Goal: Task Accomplishment & Management: Complete application form

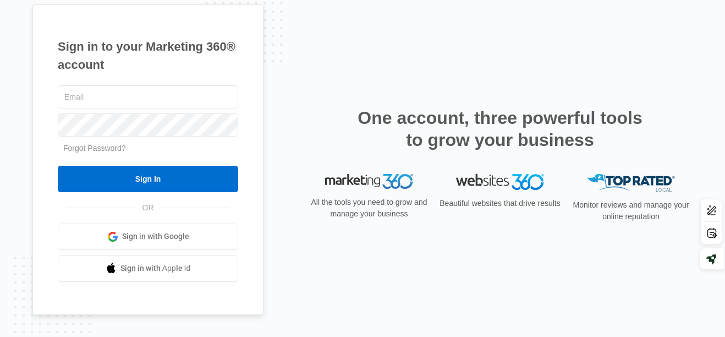
click at [191, 221] on div "OR Sign in with Google Sign in with Apple Id" at bounding box center [148, 244] width 181 height 74
click at [190, 225] on link "Sign in with Google" at bounding box center [148, 236] width 181 height 26
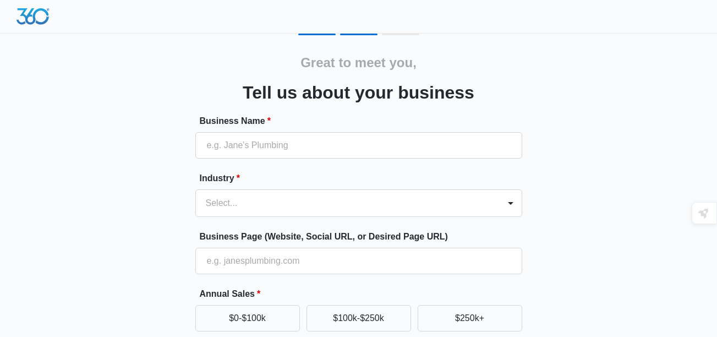
click at [298, 162] on form "Business Name * Industry * Select... Business Page (Website, Social URL, or Des…" at bounding box center [358, 296] width 327 height 365
click at [296, 157] on input "Business Name *" at bounding box center [358, 145] width 327 height 26
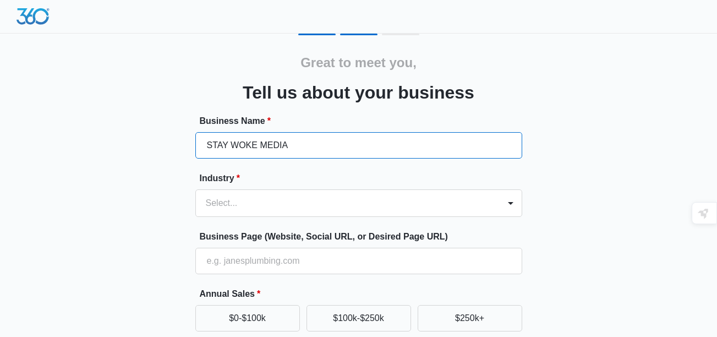
type input "STAY WOKE MEDIA"
click at [302, 174] on label "Industry *" at bounding box center [363, 178] width 327 height 13
click at [312, 195] on div "Select..." at bounding box center [348, 203] width 304 height 26
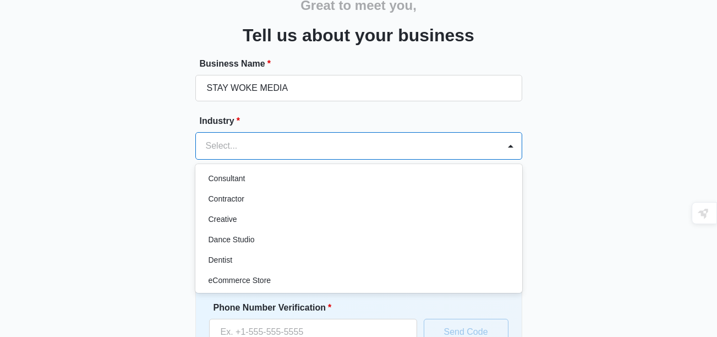
scroll to position [183, 0]
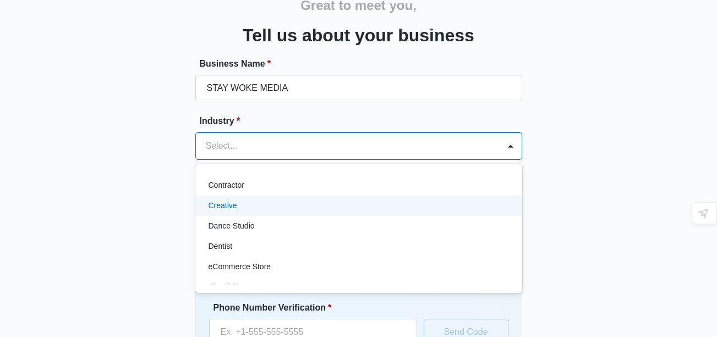
drag, startPoint x: 440, startPoint y: 217, endPoint x: 437, endPoint y: 201, distance: 15.8
click at [437, 201] on div "Accounting / CPA Assisted Living Attorney / Law Firm Auto Repair Carpet Cleanin…" at bounding box center [358, 228] width 327 height 111
click at [437, 201] on div "Creative" at bounding box center [358, 206] width 298 height 12
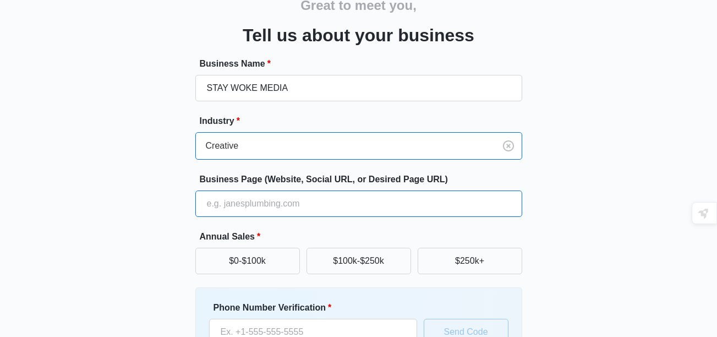
click at [312, 210] on input "Business Page (Website, Social URL, or Desired Page URL)" at bounding box center [358, 203] width 327 height 26
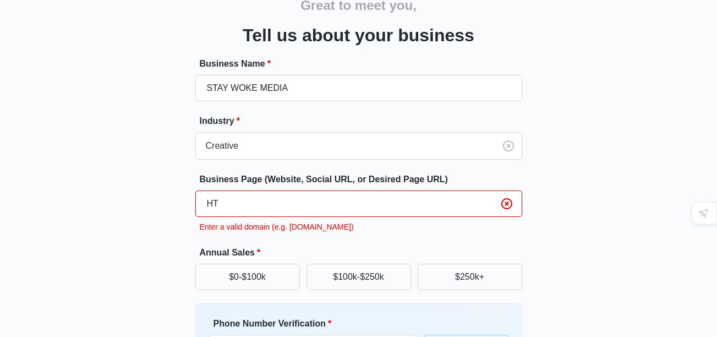
type input "H"
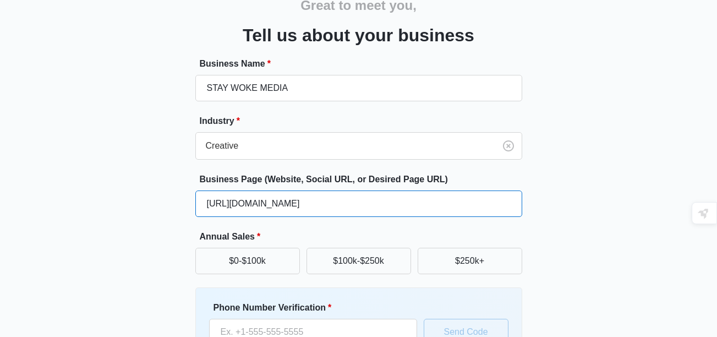
type input "[URL][DOMAIN_NAME]"
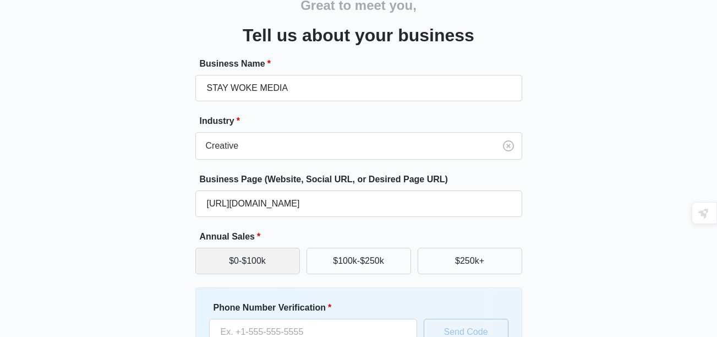
click at [276, 259] on button "$0-$100k" at bounding box center [247, 261] width 105 height 26
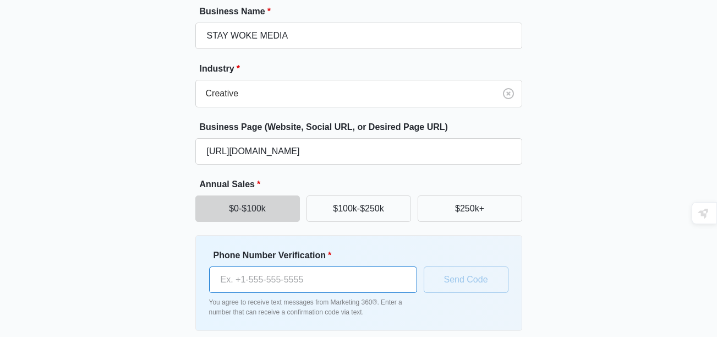
click at [310, 277] on input "Phone Number Verification *" at bounding box center [313, 279] width 208 height 26
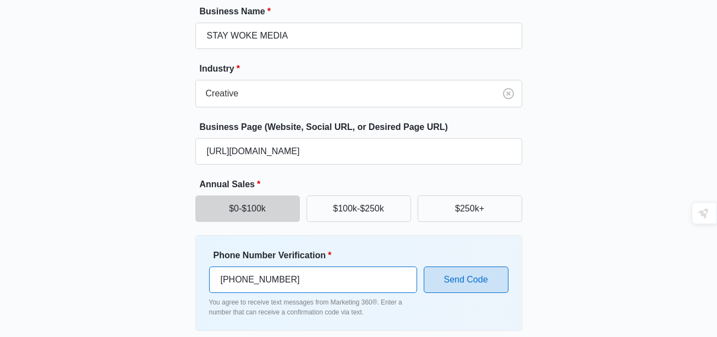
type input "(646) 828-9198"
click at [467, 283] on button "Send Code" at bounding box center [466, 279] width 85 height 26
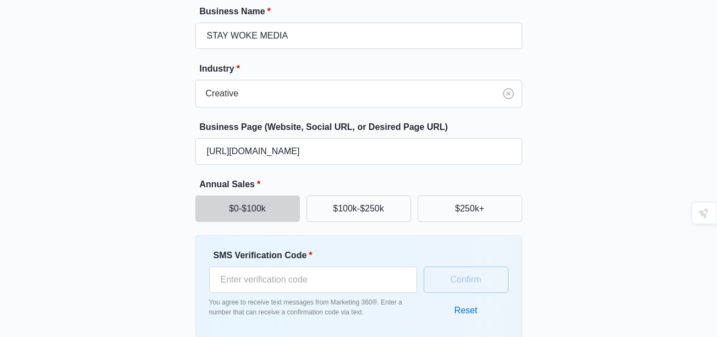
scroll to position [163, 0]
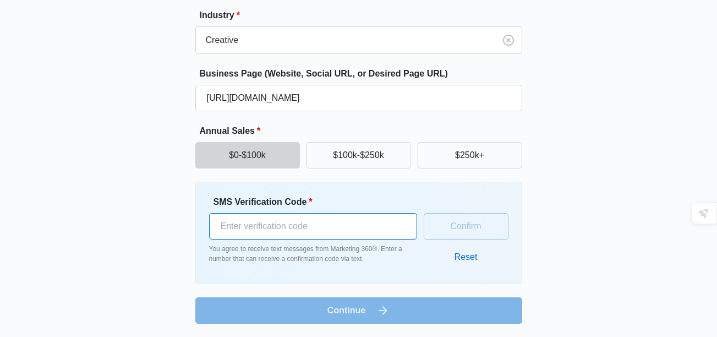
click at [313, 222] on input "SMS Verification Code *" at bounding box center [313, 226] width 208 height 26
click at [244, 230] on input "SMS Verification Code *" at bounding box center [313, 226] width 208 height 26
click at [225, 222] on input "SMS Verification Code *" at bounding box center [313, 226] width 208 height 26
type input "342898"
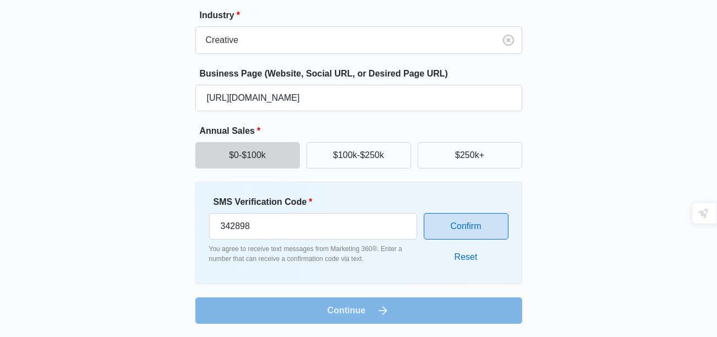
click at [468, 235] on button "Confirm" at bounding box center [466, 226] width 85 height 26
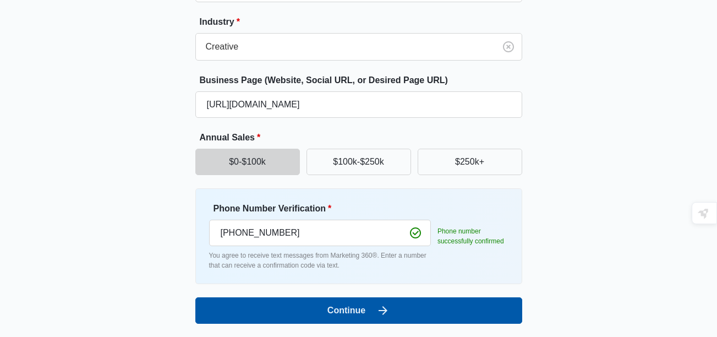
scroll to position [156, 0]
click at [365, 320] on button "Continue" at bounding box center [358, 310] width 327 height 26
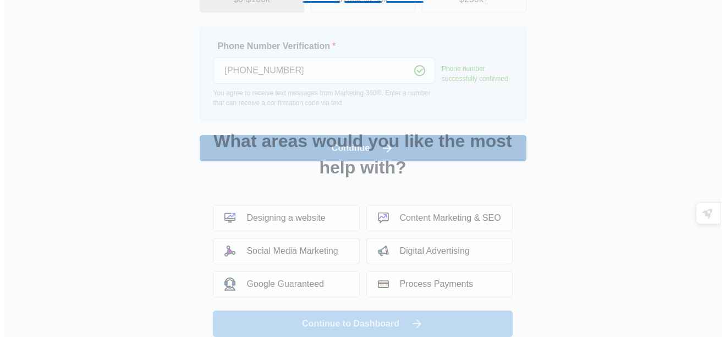
scroll to position [0, 0]
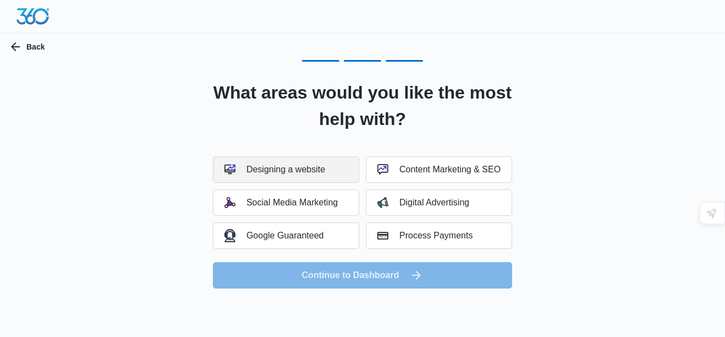
click at [345, 167] on button "Designing a website" at bounding box center [286, 169] width 146 height 26
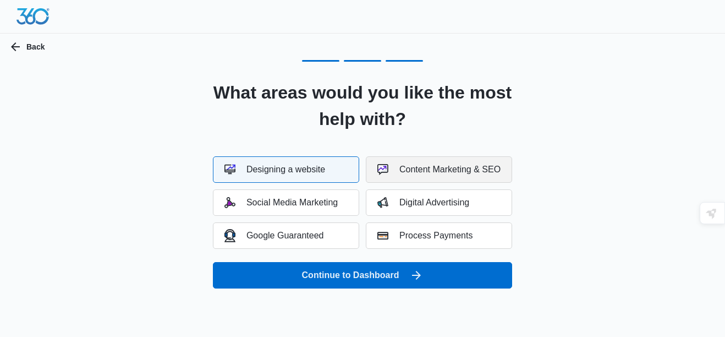
click at [389, 171] on div "Content Marketing & SEO" at bounding box center [439, 169] width 123 height 11
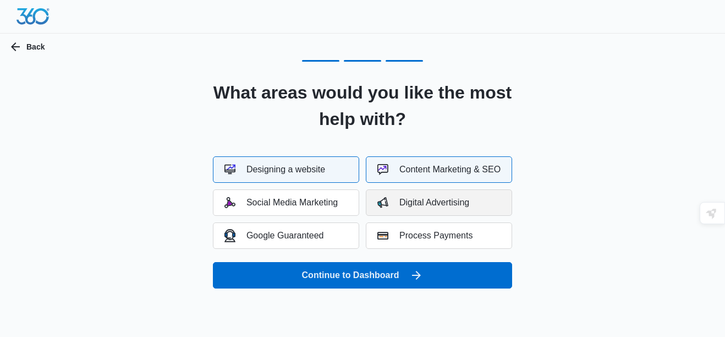
click at [393, 192] on button "Digital Advertising" at bounding box center [439, 202] width 146 height 26
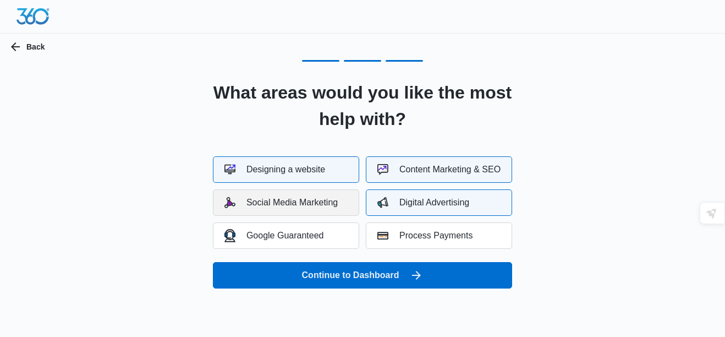
click at [330, 203] on div "Social Media Marketing" at bounding box center [281, 202] width 113 height 11
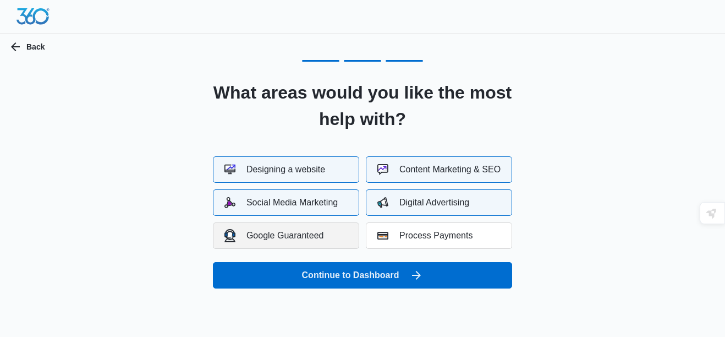
click at [324, 225] on button "Google Guaranteed" at bounding box center [286, 235] width 146 height 26
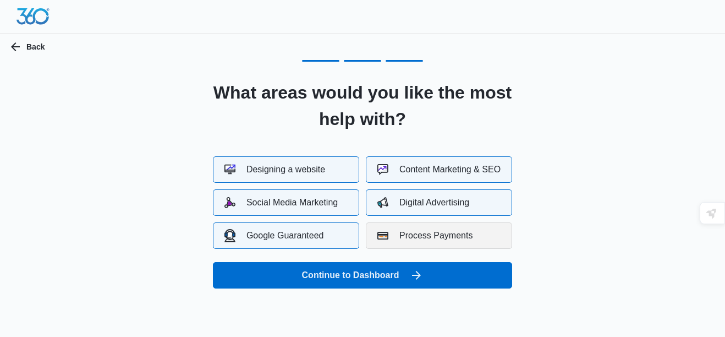
click at [434, 244] on button "Process Payments" at bounding box center [439, 235] width 146 height 26
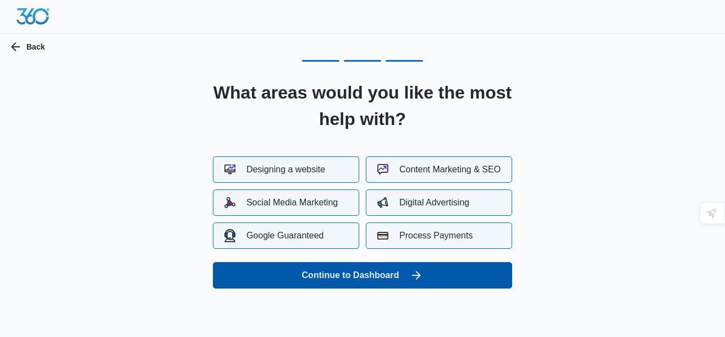
click at [428, 265] on button "Continue to Dashboard" at bounding box center [362, 275] width 299 height 26
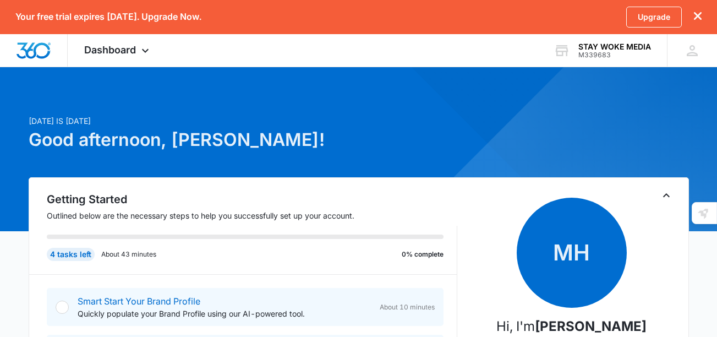
click at [578, 252] on span "MH" at bounding box center [572, 253] width 110 height 110
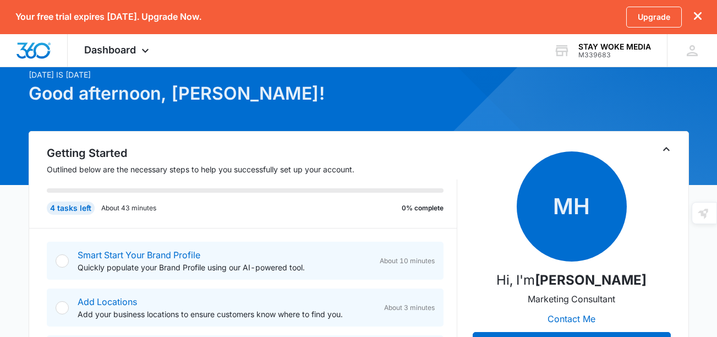
scroll to position [57, 0]
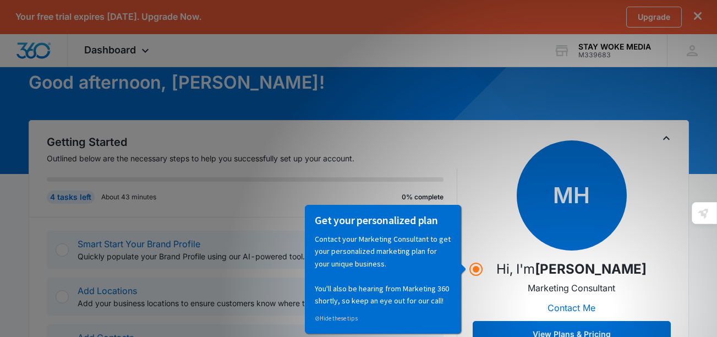
click at [528, 173] on span "MH" at bounding box center [572, 195] width 110 height 110
click at [501, 266] on p "Hi, I'm [PERSON_NAME]" at bounding box center [571, 269] width 150 height 20
click at [470, 267] on icon "Hotspot (open by clicking or pressing space/enter)" at bounding box center [475, 269] width 13 height 13
click at [468, 256] on div "Get your personalized plan Contact your Marketing Consultant to get your person…" at bounding box center [386, 269] width 166 height 130
click at [471, 266] on icon "Hotspot (open by clicking or pressing space/enter)" at bounding box center [475, 269] width 13 height 13
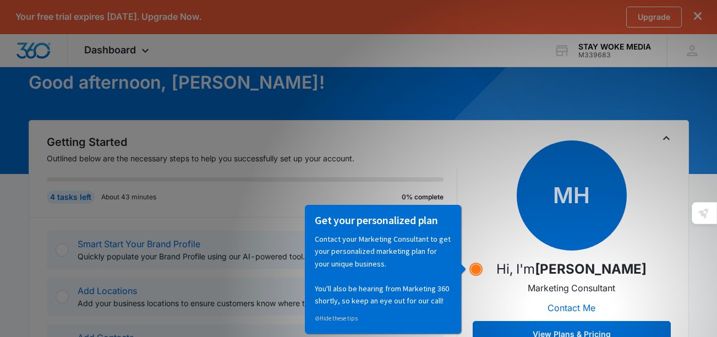
click at [474, 275] on icon "Hotspot (open by clicking or pressing space/enter)" at bounding box center [475, 269] width 13 height 13
click at [362, 278] on p "Contact your Marketing Consultant to get your personalized marketing plan for y…" at bounding box center [383, 269] width 136 height 74
click at [502, 291] on div "MH Hi, I'm [PERSON_NAME] Marketing Consultant Contact Me View Plans & Pricing" at bounding box center [572, 243] width 198 height 207
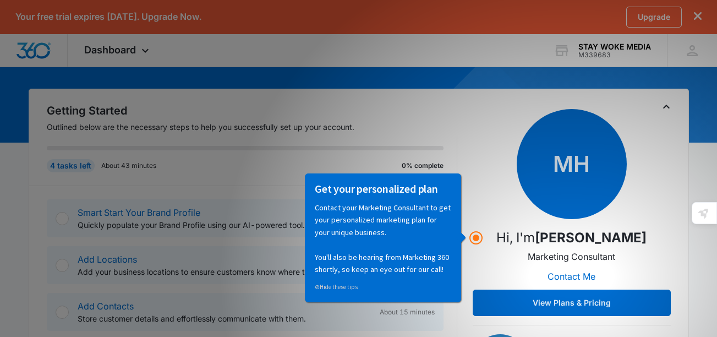
scroll to position [154, 0]
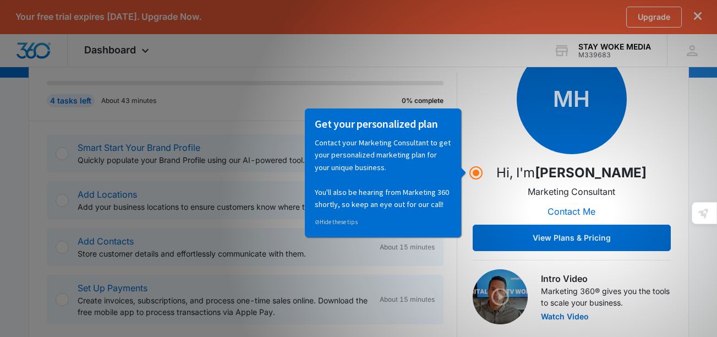
click at [155, 132] on div "Smart Start Your Brand Profile Quickly populate your Brand Profile using our AI…" at bounding box center [252, 229] width 411 height 216
click at [469, 179] on div "Get your personalized plan Contact your Marketing Consultant to get your person…" at bounding box center [386, 173] width 166 height 130
click at [515, 187] on div "MH Hi, I'm [PERSON_NAME] Marketing Consultant Contact Me View Plans & Pricing" at bounding box center [572, 147] width 198 height 207
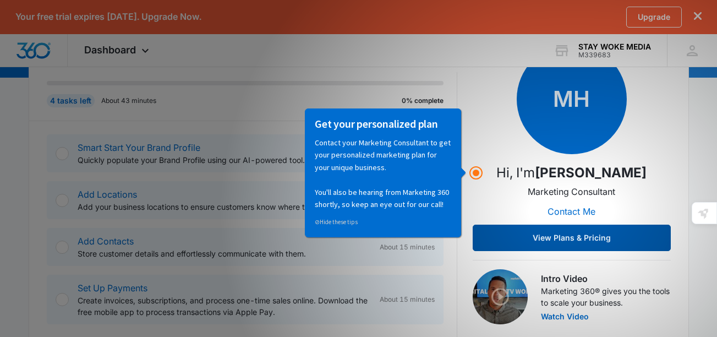
click at [579, 241] on button "View Plans & Pricing" at bounding box center [572, 238] width 198 height 26
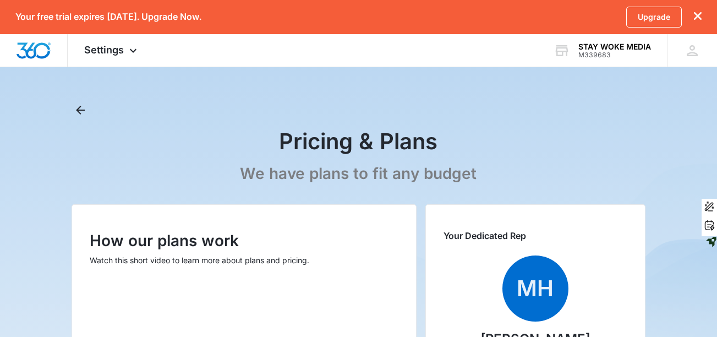
scroll to position [154, 0]
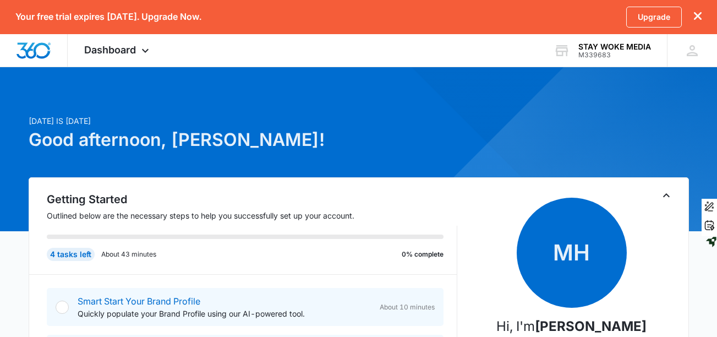
click at [256, 293] on div "Smart Start Your Brand Profile Quickly populate your Brand Profile using our AI…" at bounding box center [245, 307] width 397 height 38
click at [63, 302] on div at bounding box center [62, 307] width 13 height 13
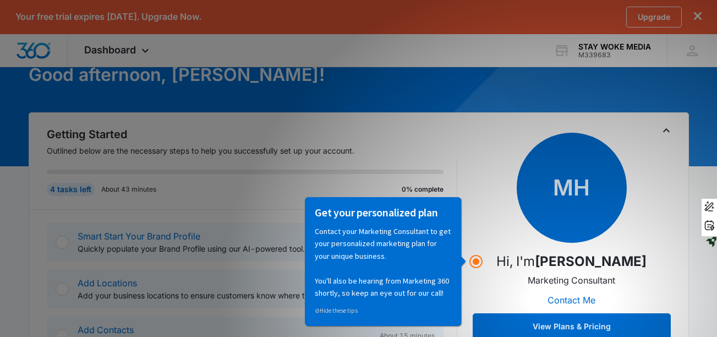
scroll to position [68, 0]
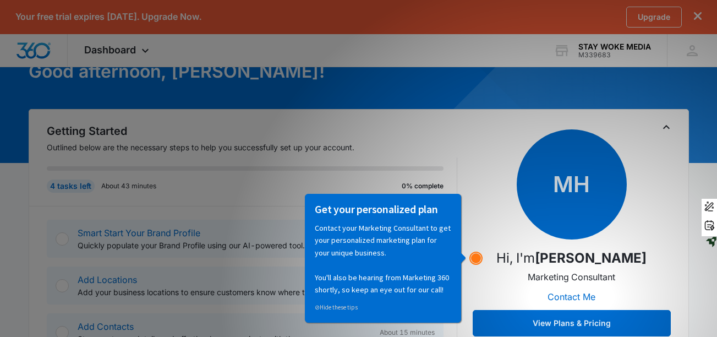
click at [476, 261] on circle "Hotspot (open by clicking or pressing space/enter)" at bounding box center [476, 258] width 10 height 10
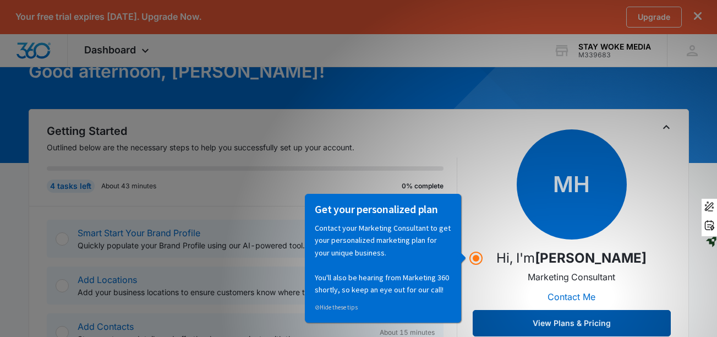
click at [507, 322] on button "View Plans & Pricing" at bounding box center [572, 323] width 198 height 26
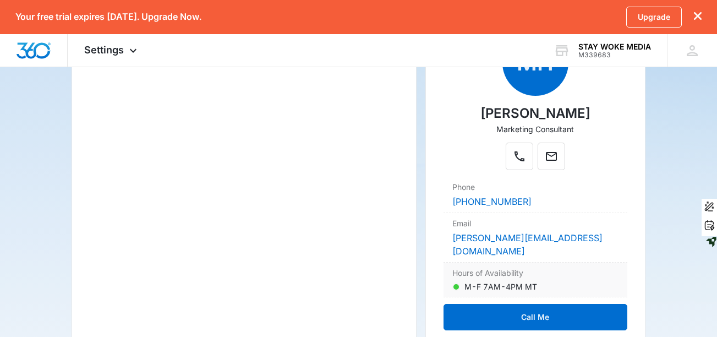
scroll to position [237, 0]
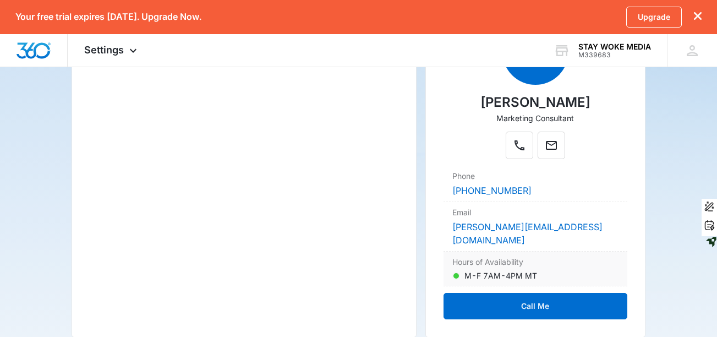
click at [515, 256] on dt "Hours of Availability" at bounding box center [535, 262] width 166 height 12
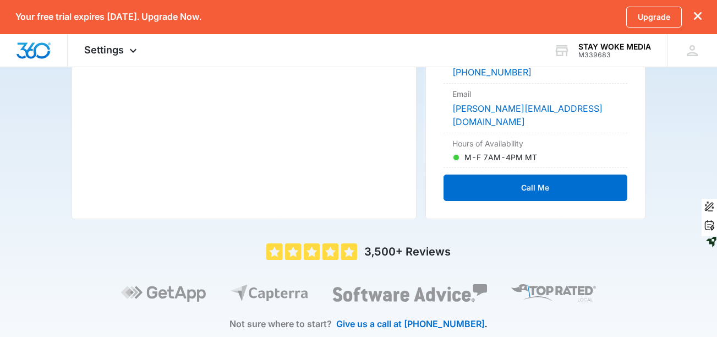
click at [571, 243] on div "5 out of 5 3,500+ Reviews Not sure where to start? Give us a call at [PHONE_NUM…" at bounding box center [358, 298] width 573 height 111
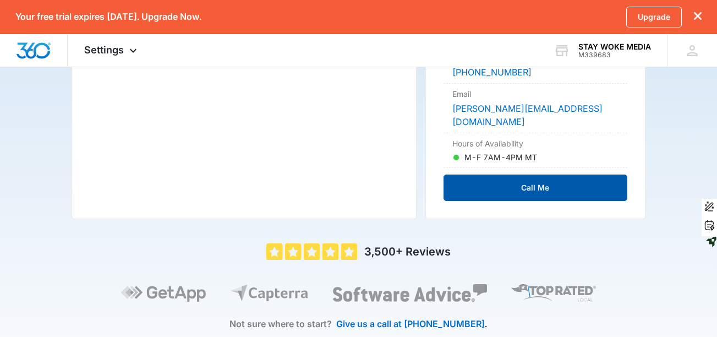
click at [569, 174] on button "Call Me" at bounding box center [536, 187] width 184 height 26
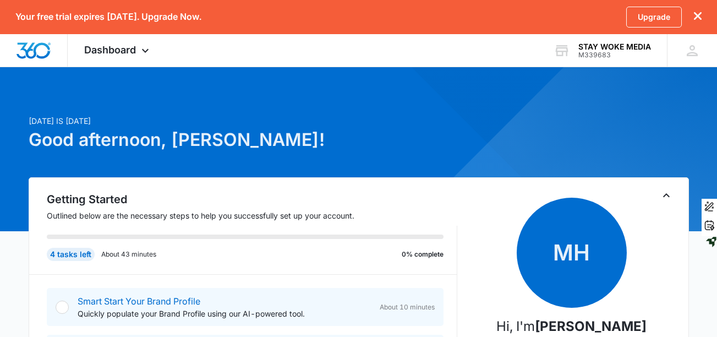
click at [130, 294] on div "Smart Start Your Brand Profile Quickly populate your Brand Profile using our AI…" at bounding box center [224, 306] width 293 height 25
click at [117, 298] on link "Smart Start Your Brand Profile" at bounding box center [139, 301] width 123 height 11
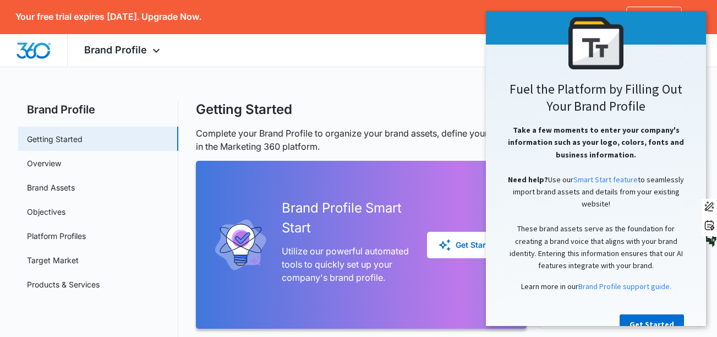
scroll to position [100, 0]
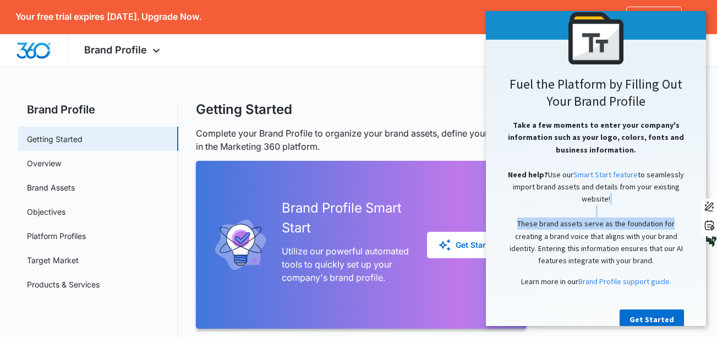
drag, startPoint x: 690, startPoint y: 215, endPoint x: 692, endPoint y: 223, distance: 8.4
click at [692, 223] on cue "Welcome to your Brand Profile Fuel the Platform by Filling Out Your Brand Profi…" at bounding box center [596, 127] width 220 height 425
drag, startPoint x: 692, startPoint y: 223, endPoint x: 679, endPoint y: 83, distance: 140.4
click at [679, 83] on h2 "Fuel the Platform by Filling Out Your Brand Profile" at bounding box center [596, 92] width 198 height 34
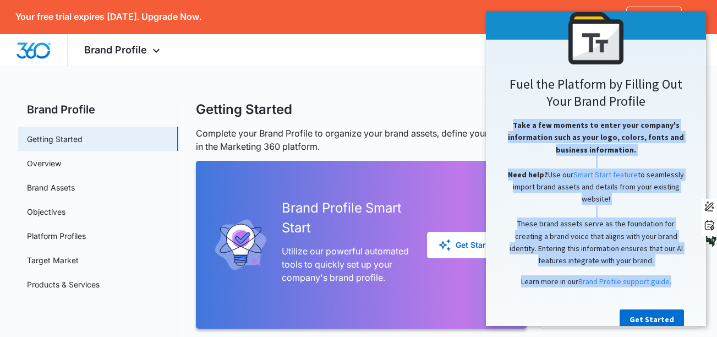
drag, startPoint x: 695, startPoint y: 99, endPoint x: 701, endPoint y: 117, distance: 19.7
click at [701, 117] on appcues "× Welcome to your Brand Profile Fuel the Platform by Filling Out Your Brand Pro…" at bounding box center [596, 168] width 220 height 315
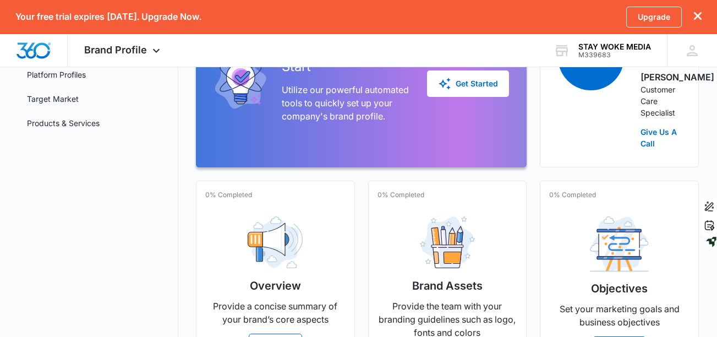
scroll to position [106, 0]
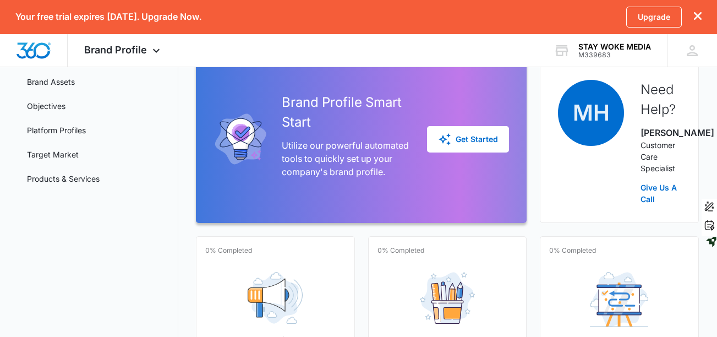
click at [459, 163] on div "Brand Profile Smart Start Utilize our powerful automated tools to quickly set u…" at bounding box center [362, 138] width 296 height 141
click at [461, 101] on div "Brand Profile Smart Start Utilize our powerful automated tools to quickly set u…" at bounding box center [362, 138] width 296 height 141
click at [468, 124] on div "Brand Profile Smart Start Utilize our powerful automated tools to quickly set u…" at bounding box center [362, 138] width 296 height 141
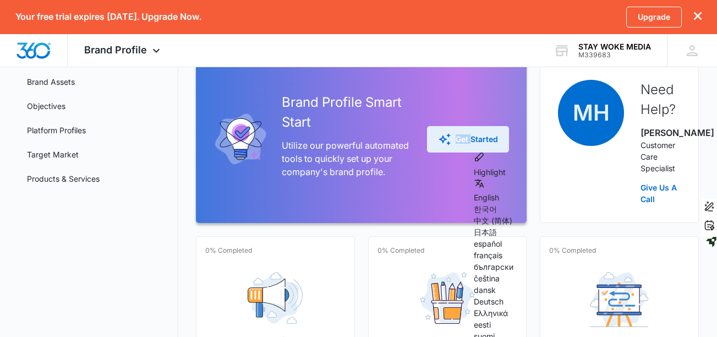
drag, startPoint x: 468, startPoint y: 124, endPoint x: 456, endPoint y: 145, distance: 24.0
click at [456, 121] on div "Brand Profile Smart Start Utilize our powerful automated tools to quickly set u…" at bounding box center [362, 138] width 296 height 141
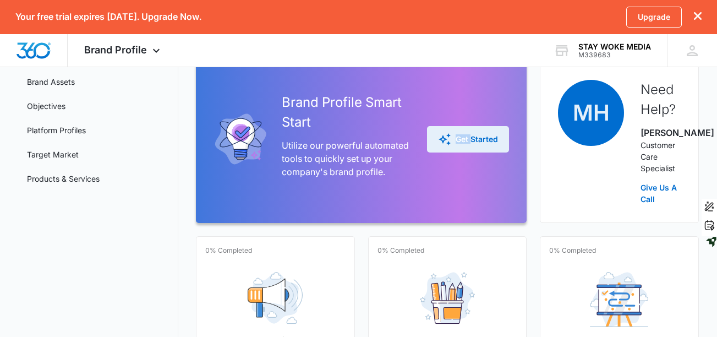
click at [456, 146] on div "Get Started" at bounding box center [468, 139] width 60 height 13
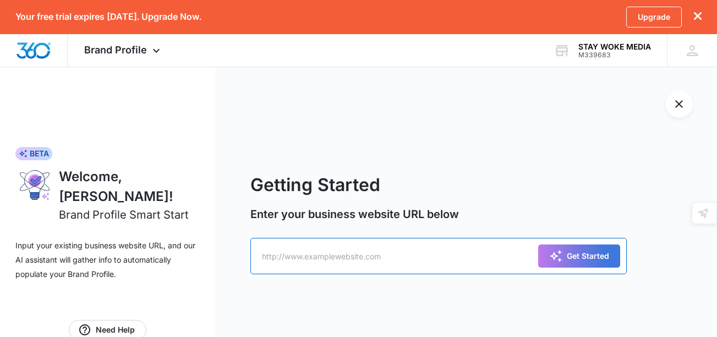
click at [461, 272] on input "text" at bounding box center [438, 256] width 376 height 36
type input "[URL][DOMAIN_NAME]"
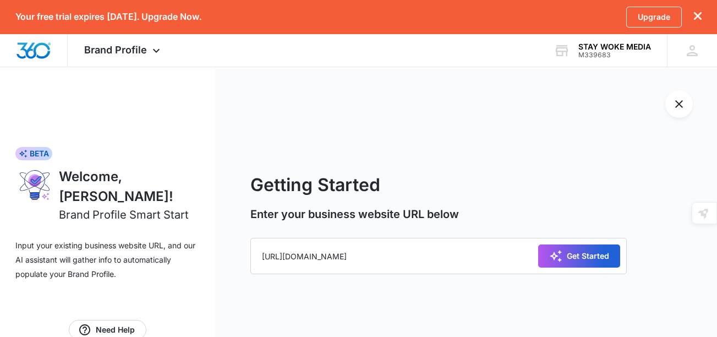
click at [550, 263] on button "Get Started" at bounding box center [579, 255] width 82 height 23
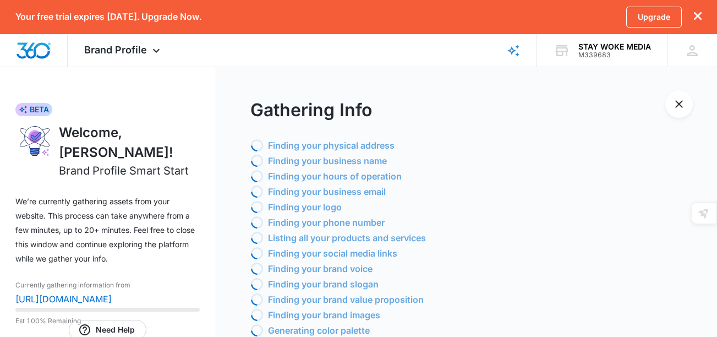
scroll to position [33, 0]
